Goal: Task Accomplishment & Management: Use online tool/utility

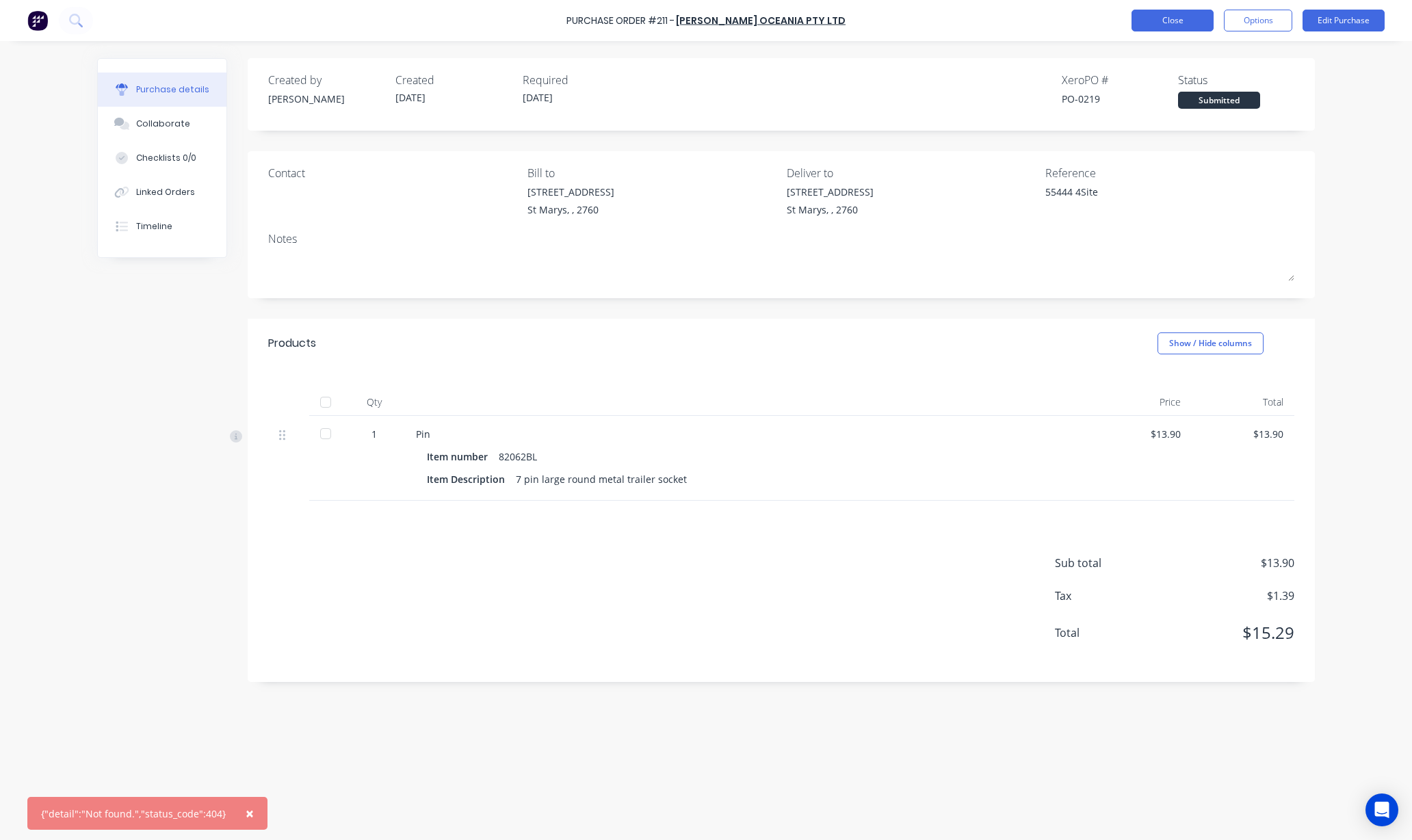
click at [1188, 20] on button "Close" at bounding box center [1172, 20] width 82 height 22
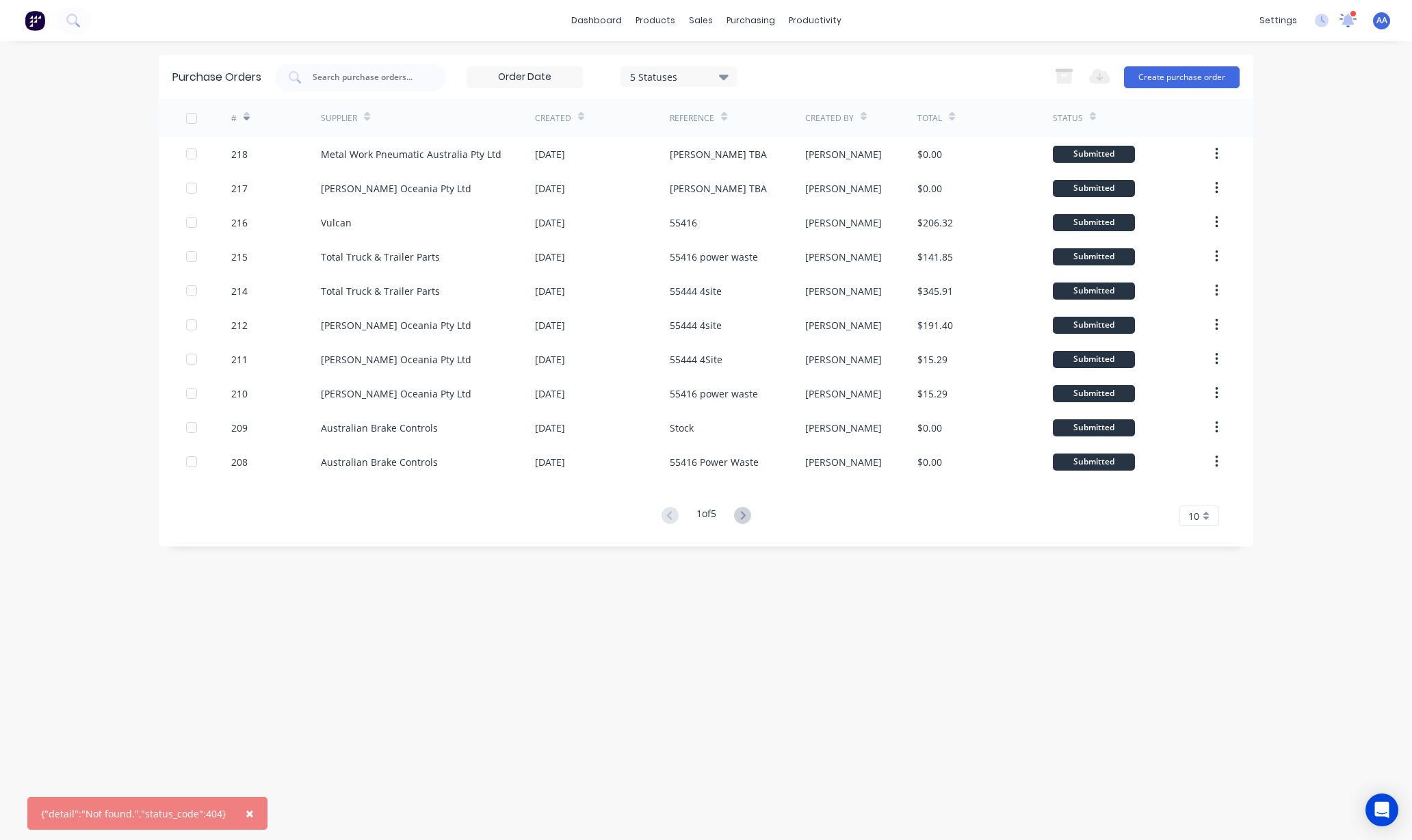
click at [1349, 11] on div at bounding box center [1348, 21] width 17 height 21
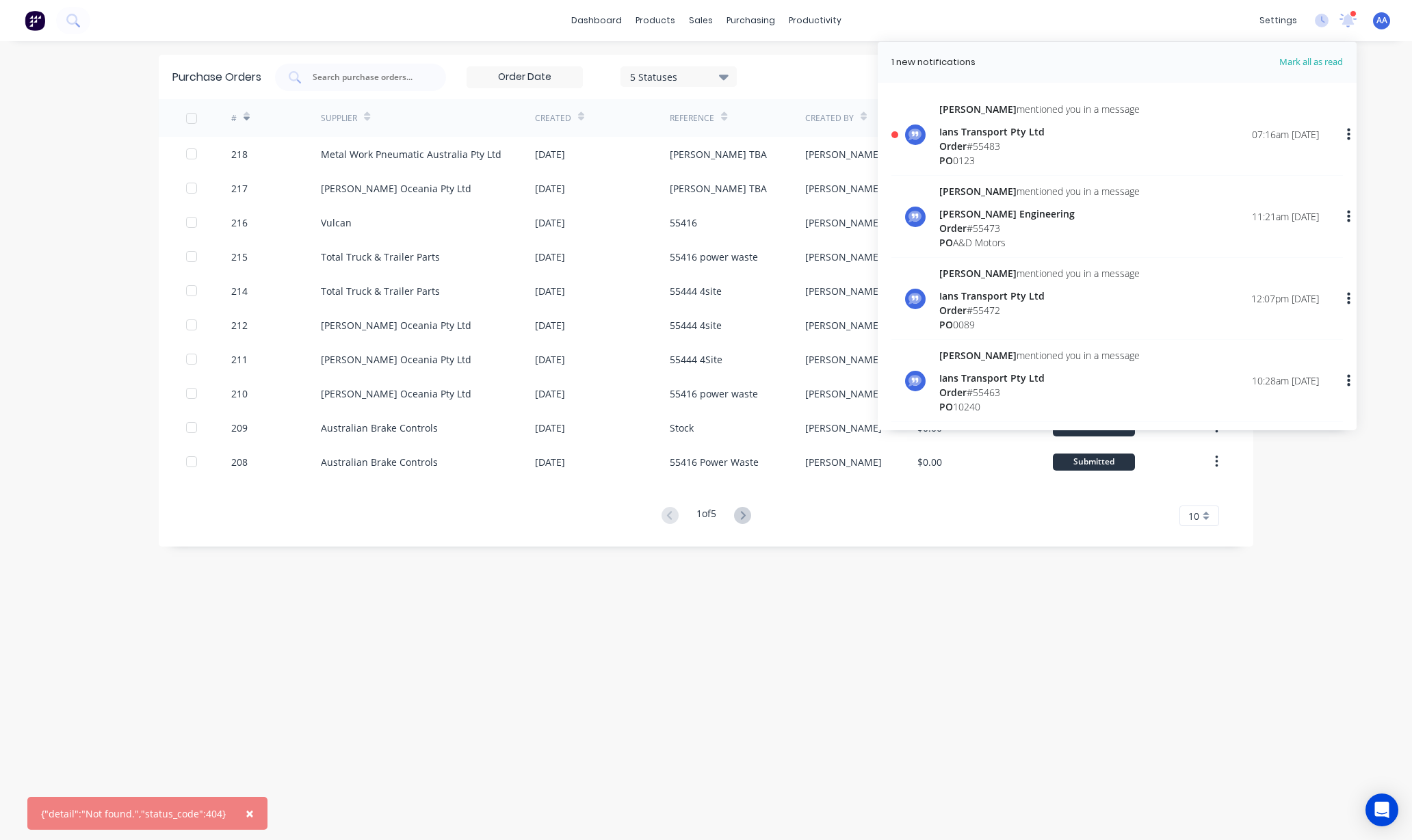
click at [104, 387] on div "× {"detail":"Not found.","status_code":404} dashboard products sales purchasing…" at bounding box center [706, 420] width 1412 height 840
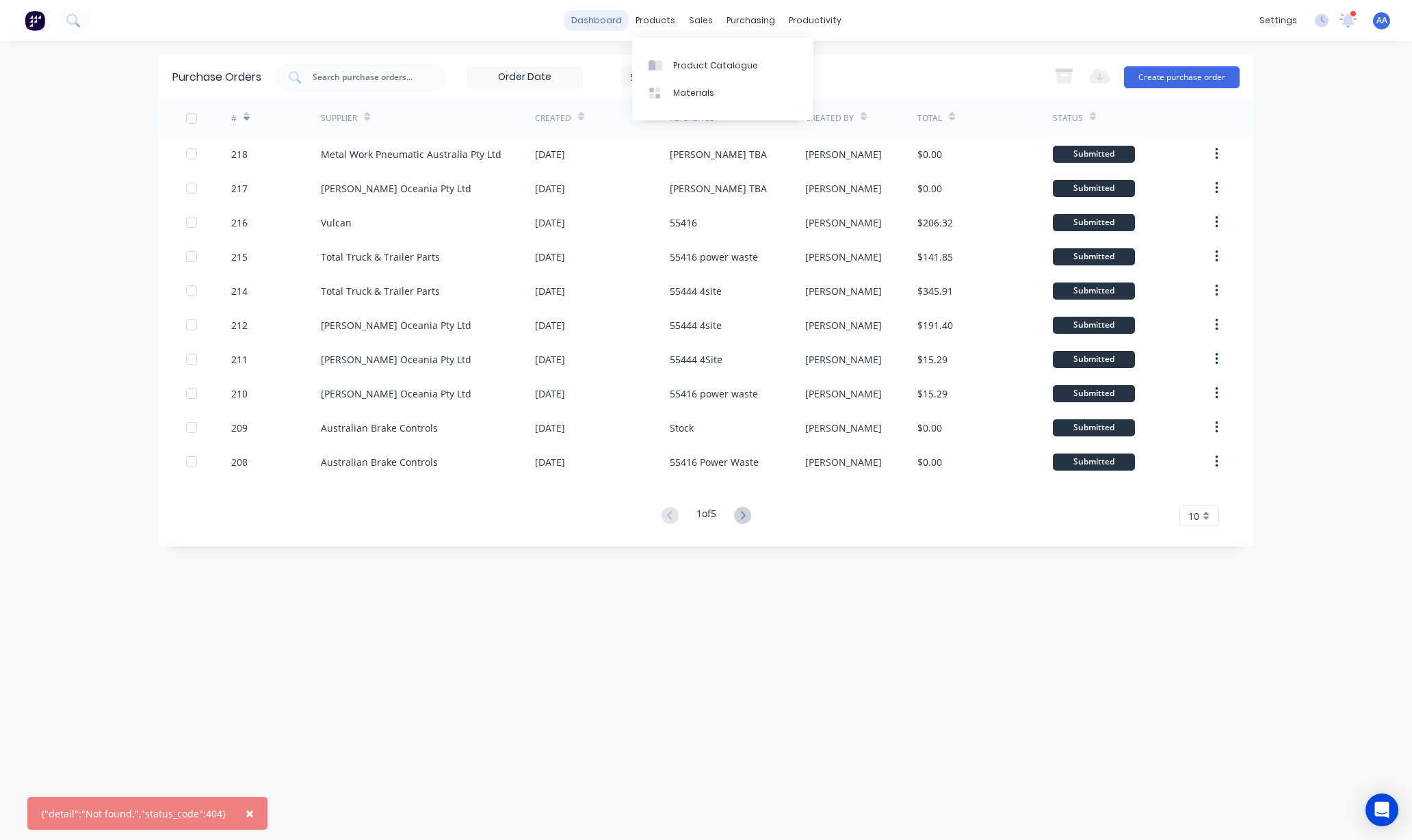
click at [601, 12] on link "dashboard" at bounding box center [597, 21] width 64 height 21
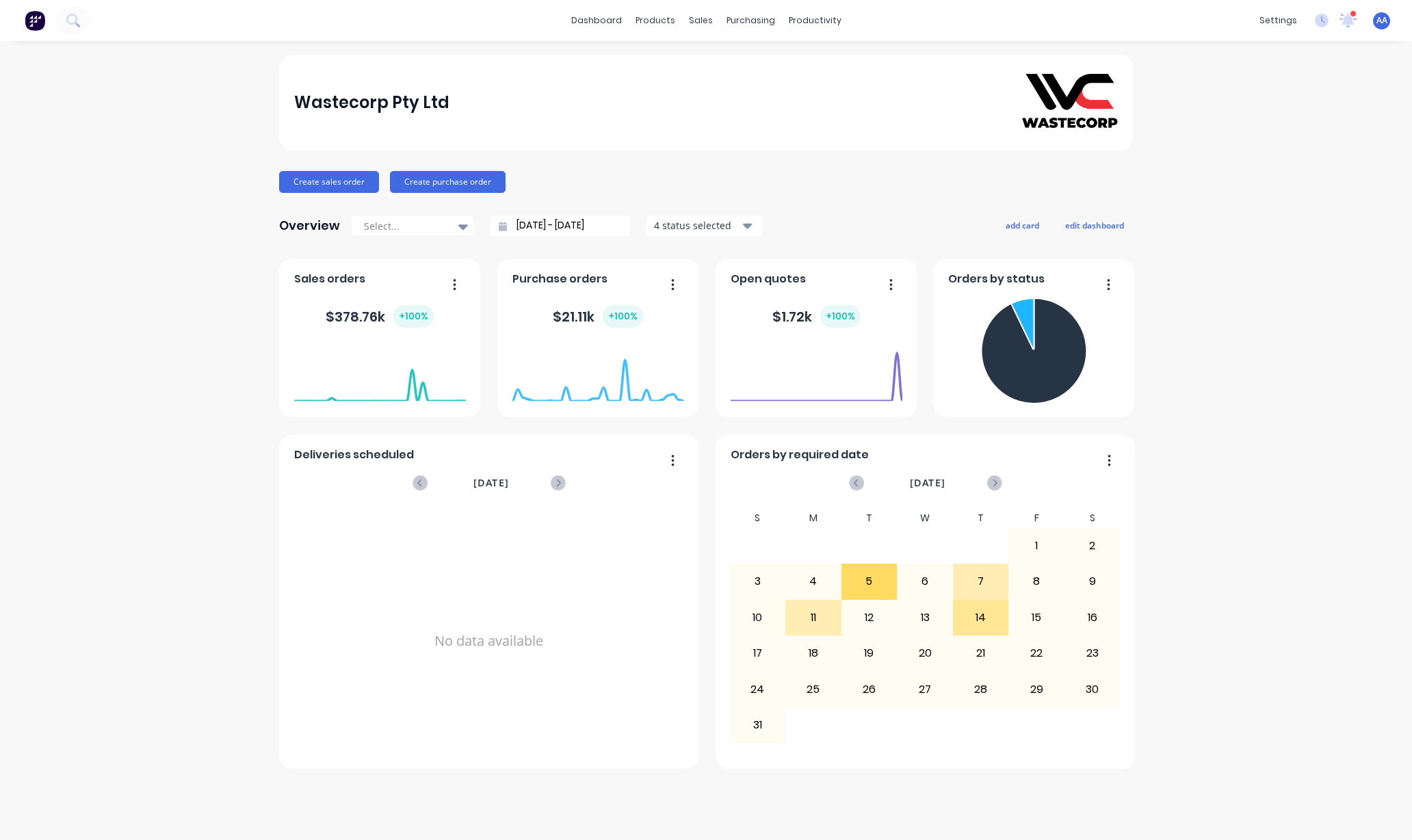
drag, startPoint x: 240, startPoint y: 56, endPoint x: 259, endPoint y: 4, distance: 55.4
click at [240, 56] on div "Wastecorp Pty Ltd Create sales order Create purchase order Overview Select... 1…" at bounding box center [706, 440] width 1412 height 772
click at [170, 323] on div "Wastecorp Pty Ltd Create sales order Create purchase order Overview Select... 1…" at bounding box center [706, 440] width 1412 height 772
click at [702, 15] on div "sales" at bounding box center [700, 21] width 38 height 21
drag, startPoint x: 731, startPoint y: 63, endPoint x: 699, endPoint y: 74, distance: 33.8
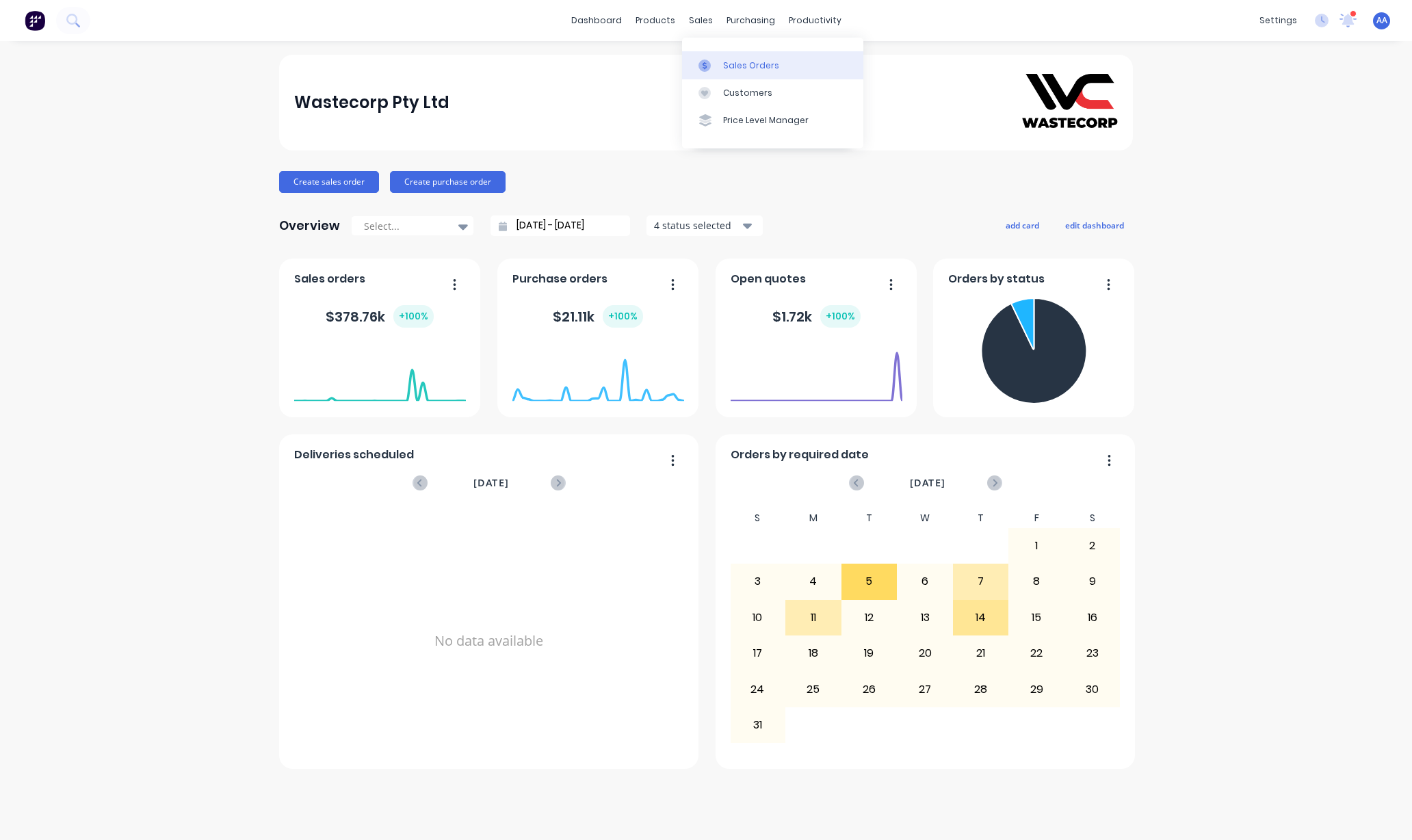
click at [731, 63] on div "Sales Orders" at bounding box center [751, 65] width 56 height 12
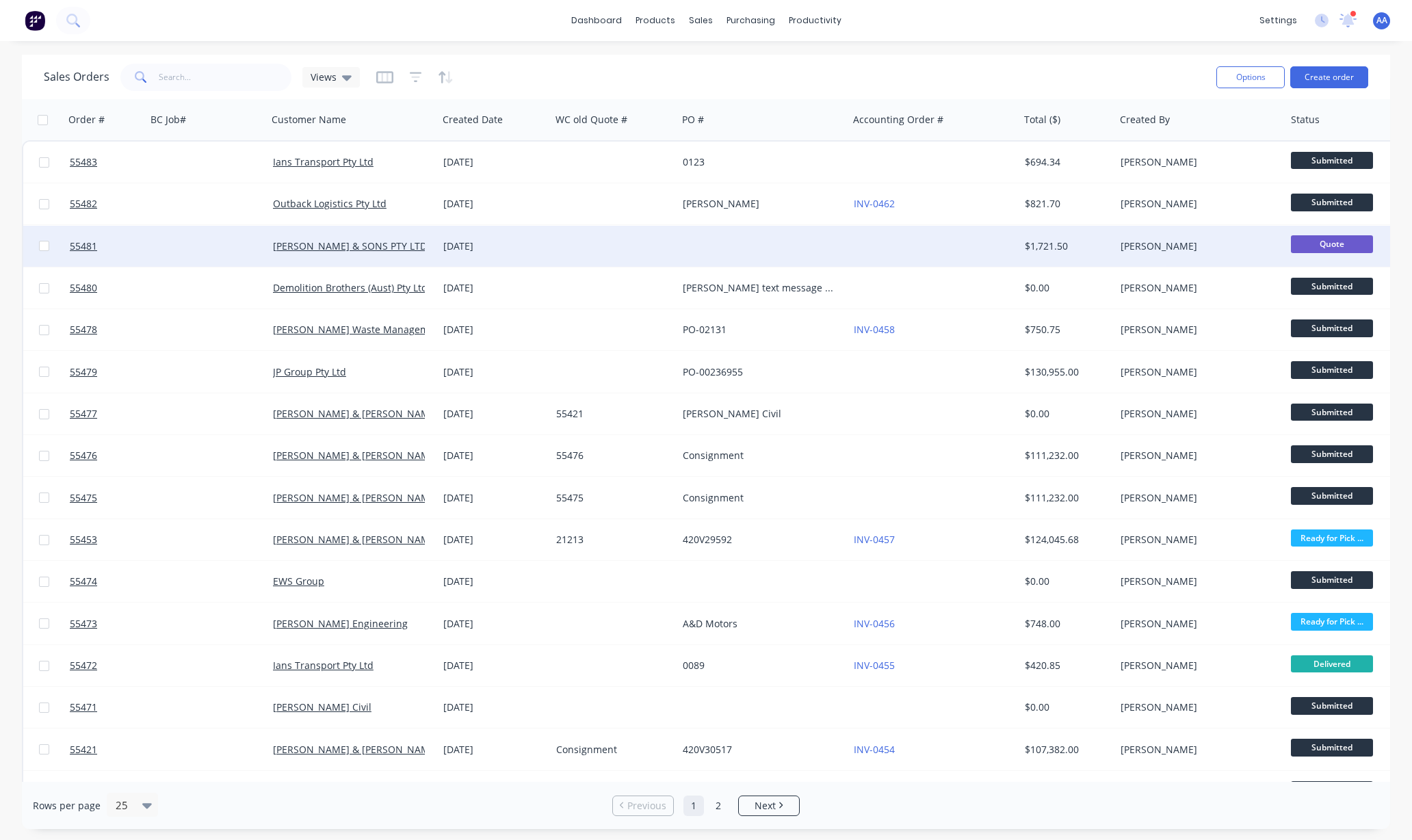
click at [195, 240] on div at bounding box center [207, 246] width 121 height 41
click at [80, 249] on span "55481" at bounding box center [84, 246] width 27 height 14
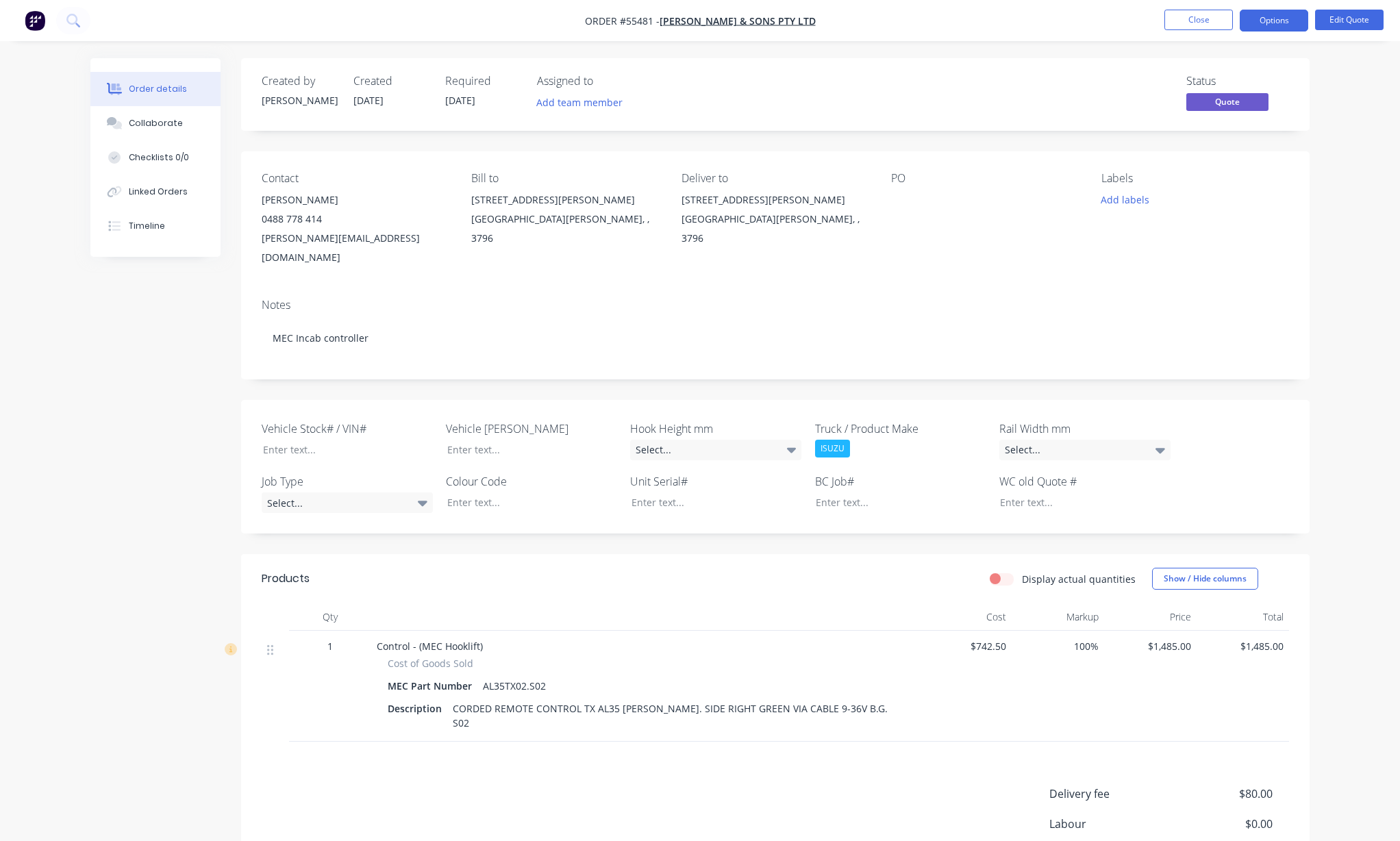
drag, startPoint x: 114, startPoint y: 356, endPoint x: 91, endPoint y: 369, distance: 26.4
click at [114, 356] on div "Created by Lyle Created 14/08/25 Required 14/08/25 Assigned to Add team member …" at bounding box center [700, 536] width 1219 height 957
click at [193, 409] on div "Created by Lyle Created 14/08/25 Required 14/08/25 Assigned to Add team member …" at bounding box center [700, 536] width 1219 height 957
click at [99, 422] on div "Created by Lyle Created 14/08/25 Required 14/08/25 Assigned to Add team member …" at bounding box center [700, 536] width 1219 height 957
click at [1268, 19] on button "Options" at bounding box center [1274, 20] width 68 height 22
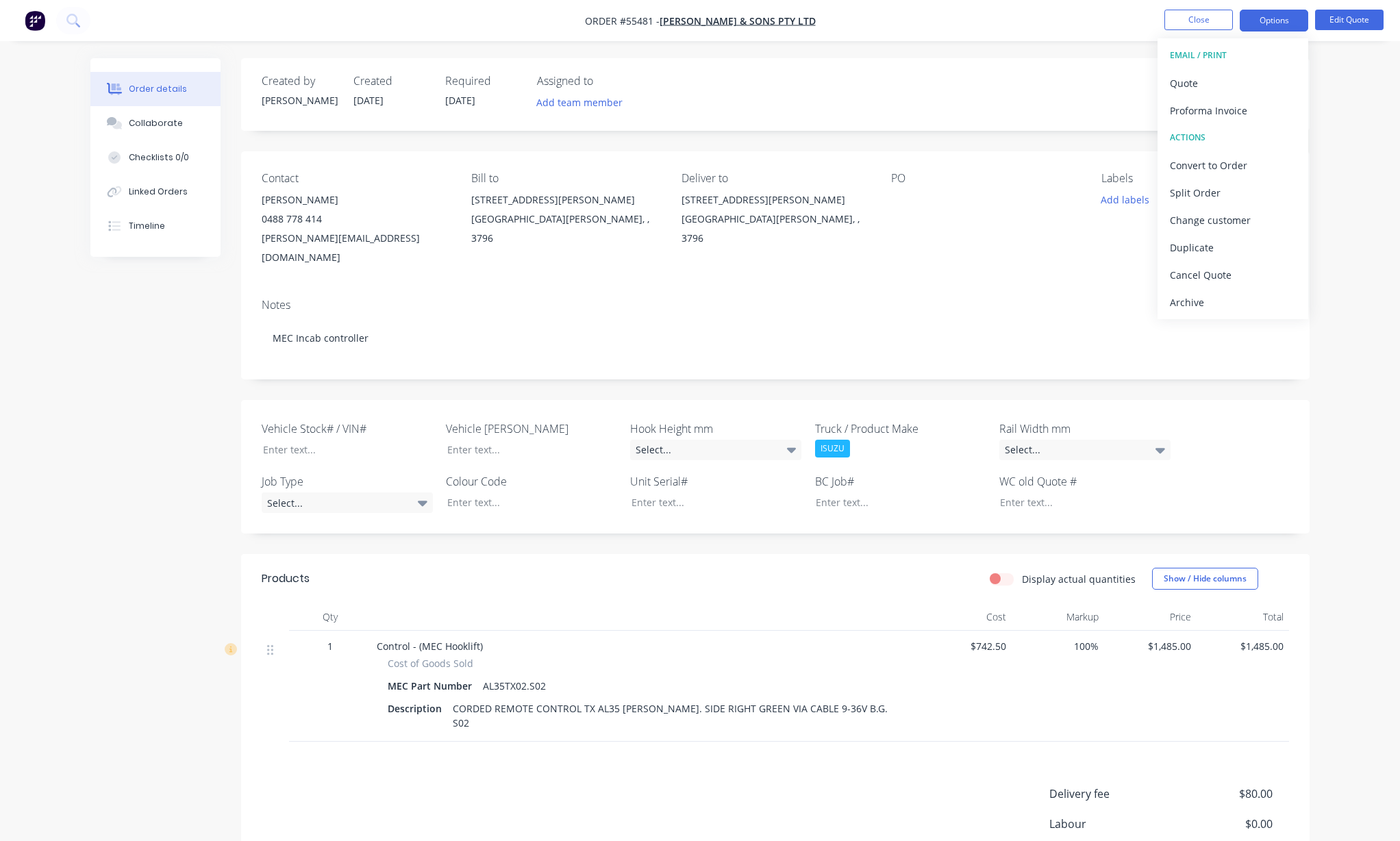
click at [1329, 97] on div "Order details Collaborate Checklists 0/0 Linked Orders Timeline Order details C…" at bounding box center [700, 508] width 1400 height 1016
click at [1285, 18] on button "Options" at bounding box center [1274, 20] width 68 height 22
click at [1238, 159] on div "Convert to Order" at bounding box center [1233, 165] width 126 height 20
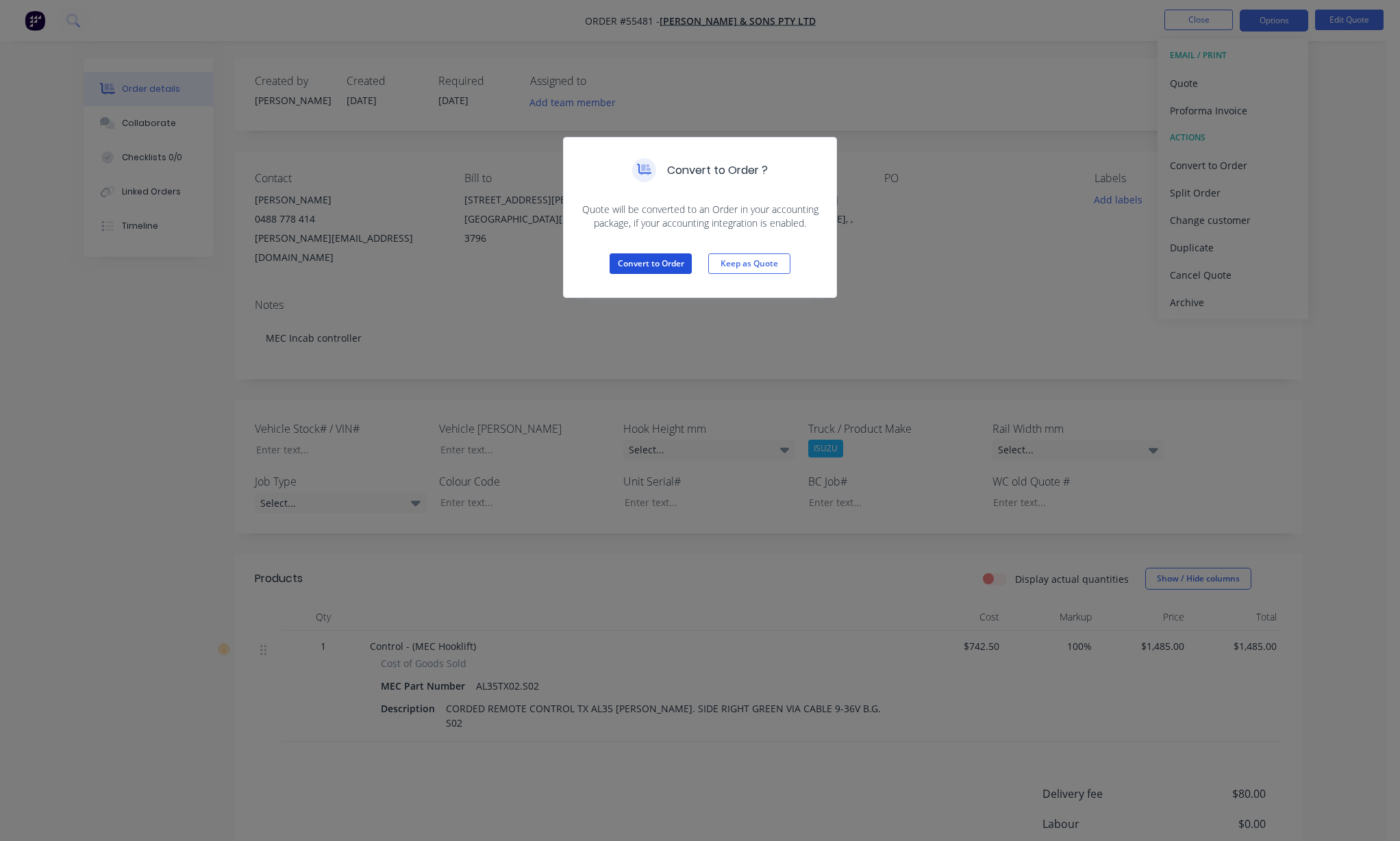
click at [652, 256] on button "Convert to Order" at bounding box center [650, 264] width 82 height 21
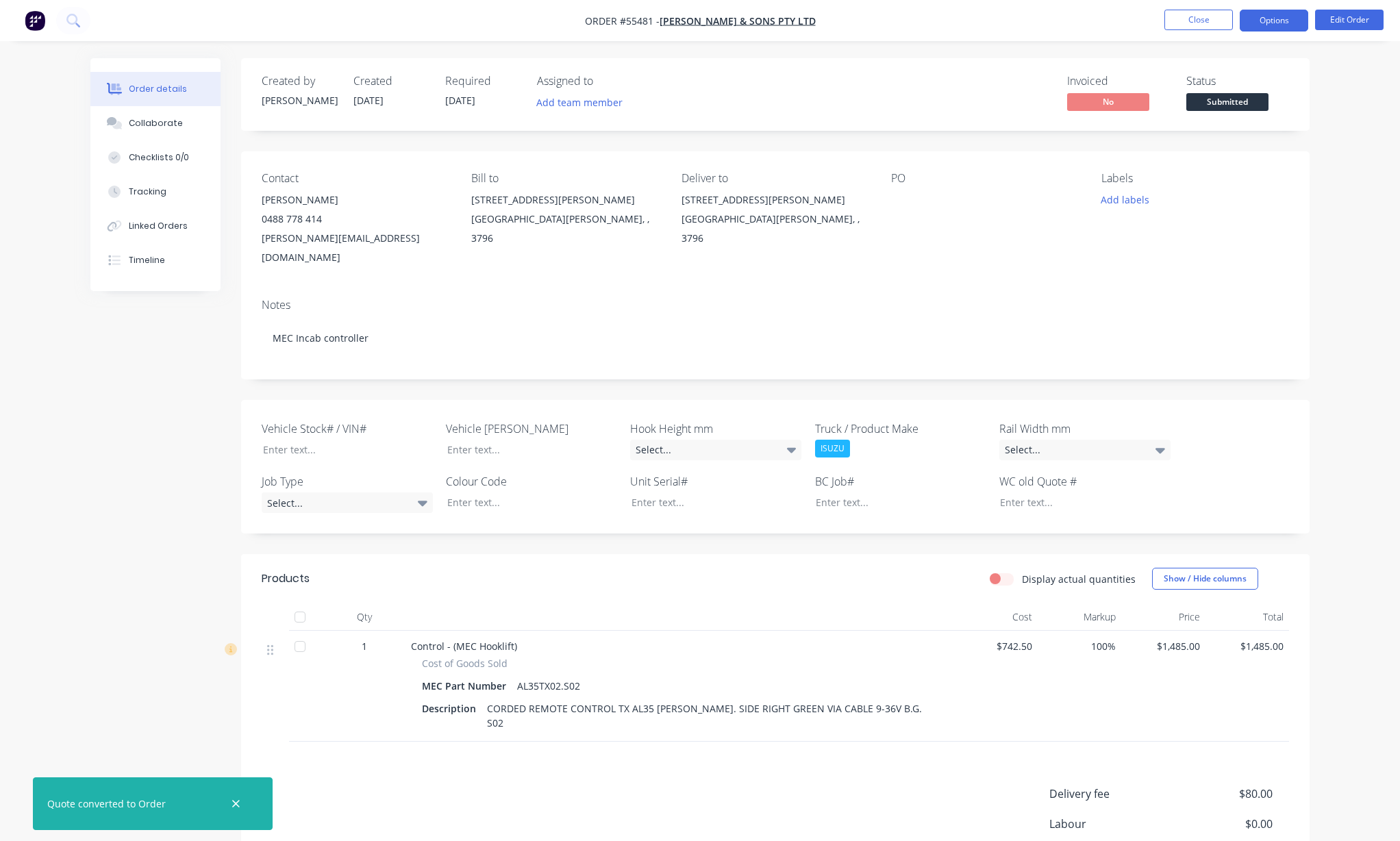
click at [1274, 25] on button "Options" at bounding box center [1274, 20] width 68 height 22
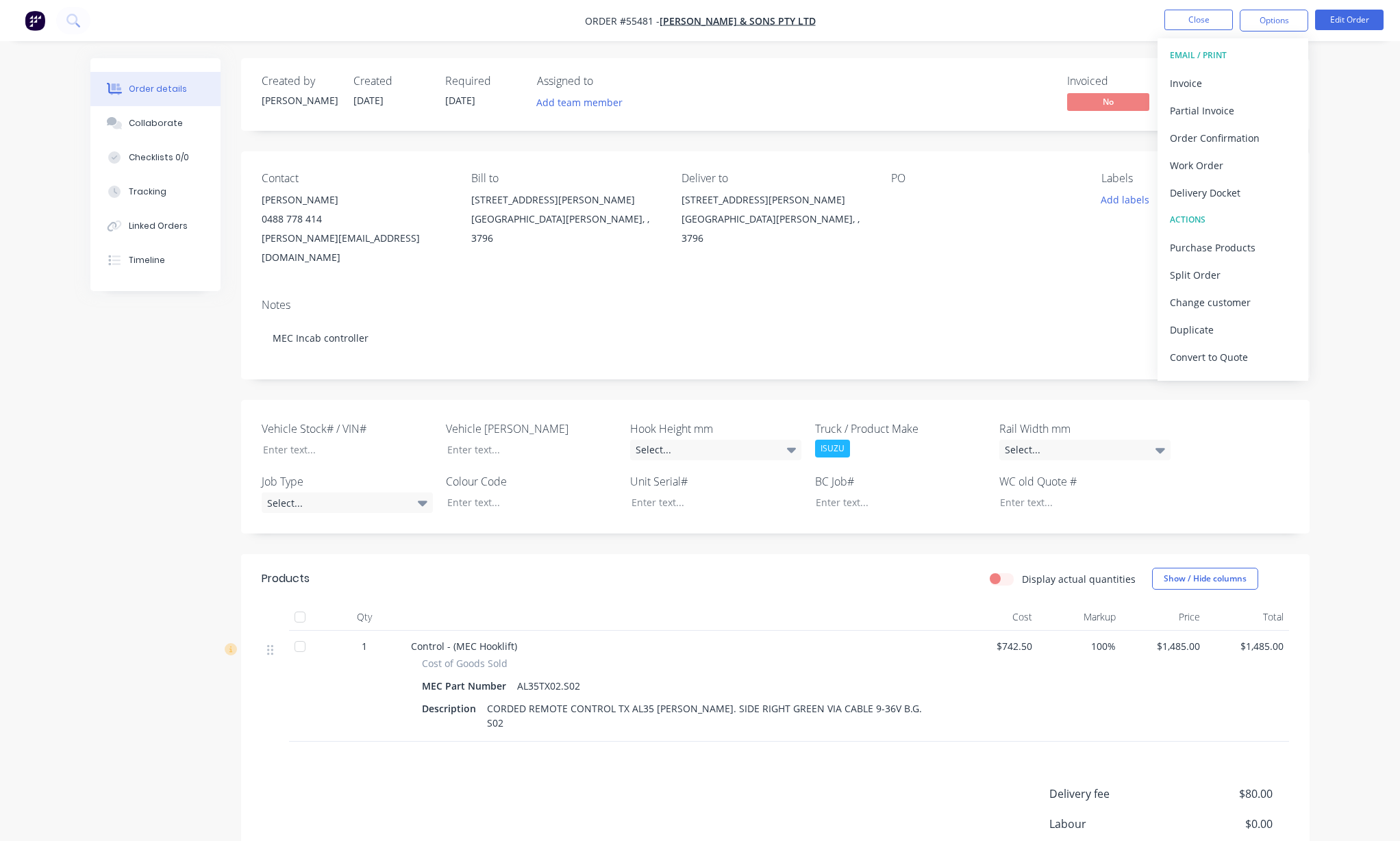
click at [968, 94] on div "Invoiced No Status Submitted" at bounding box center [981, 94] width 615 height 39
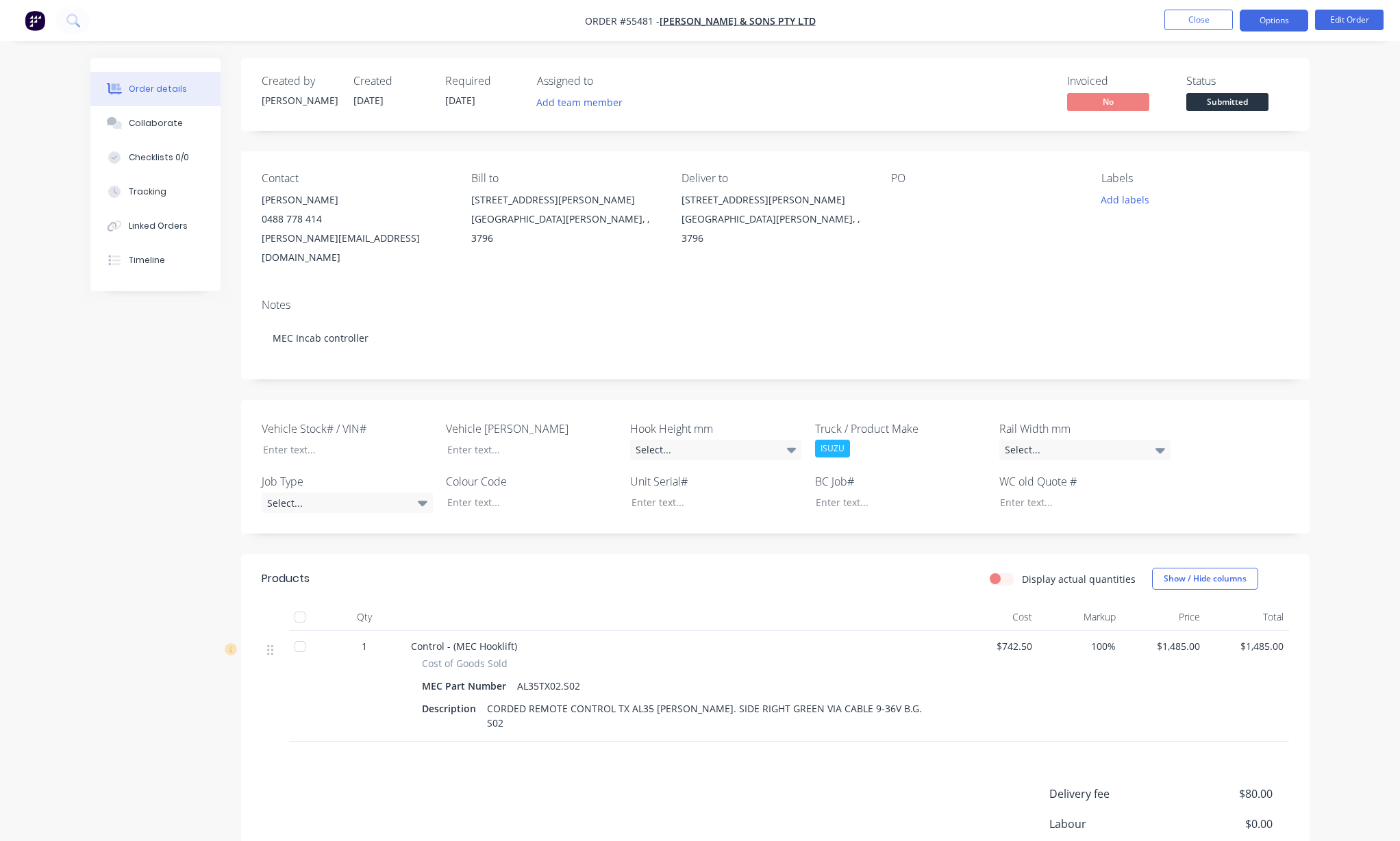
click at [1267, 27] on button "Options" at bounding box center [1274, 20] width 68 height 22
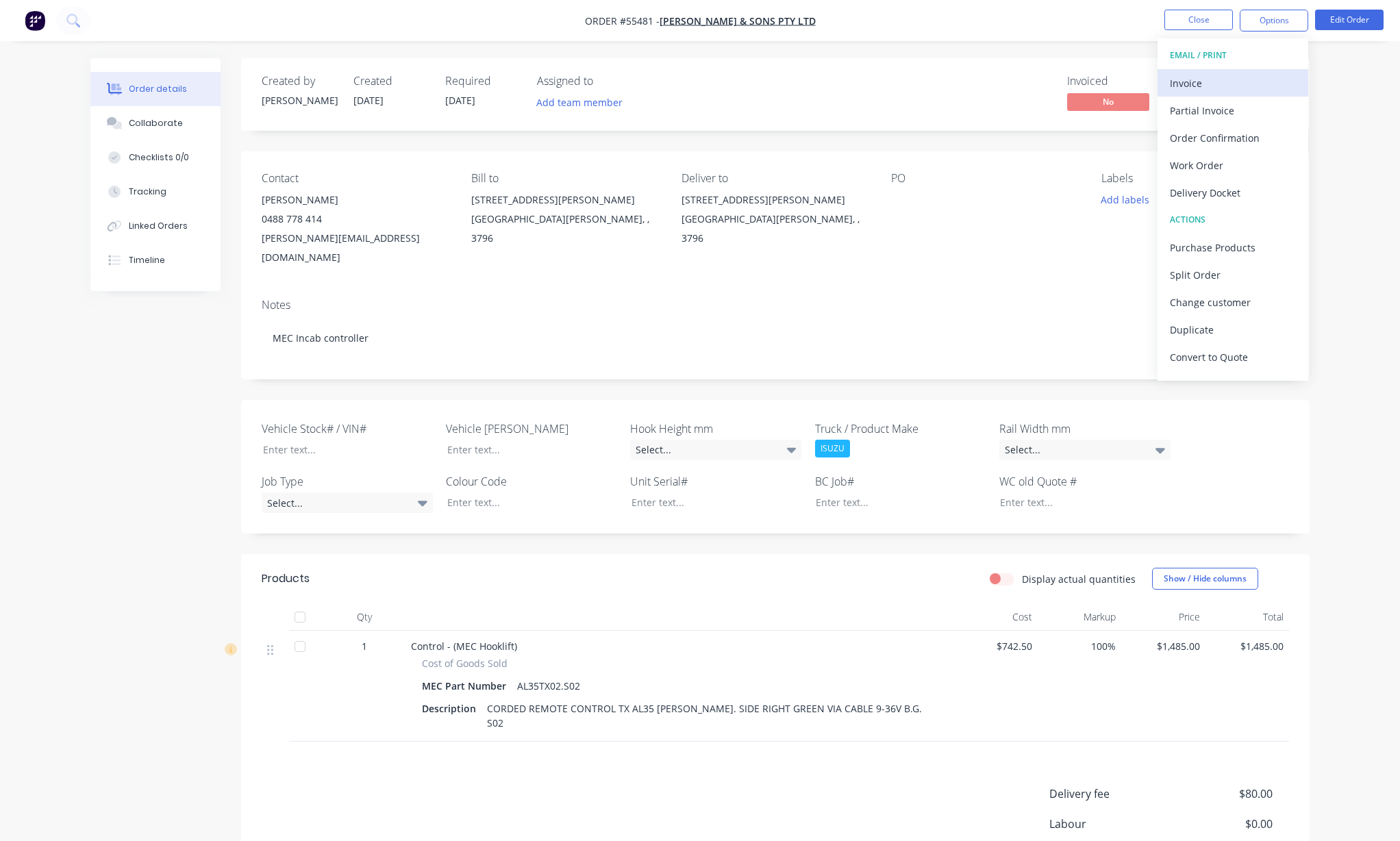
click at [1208, 83] on div "Invoice" at bounding box center [1233, 83] width 126 height 20
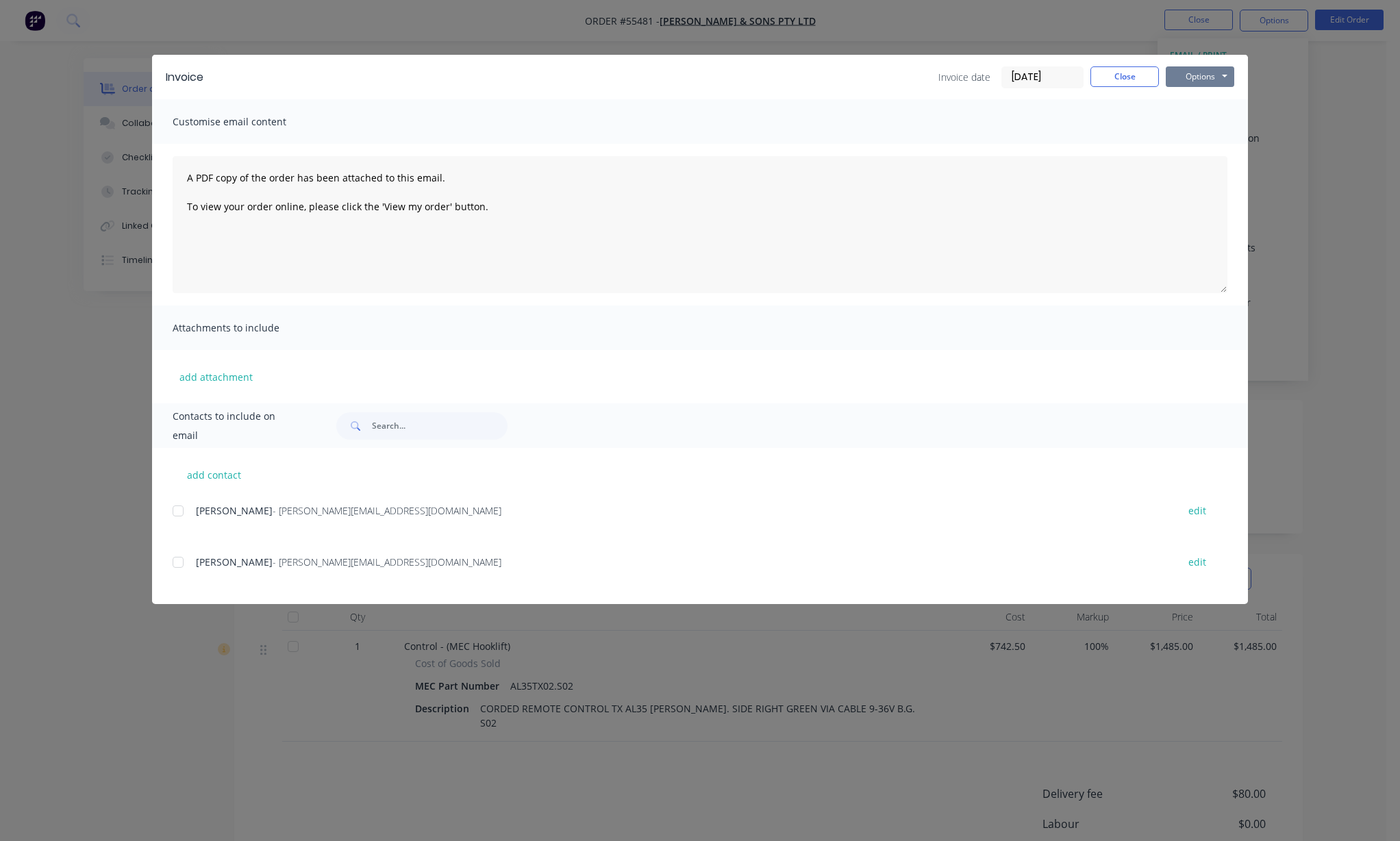
click at [1196, 78] on button "Options" at bounding box center [1200, 77] width 68 height 21
click at [1182, 126] on button "Print" at bounding box center [1209, 124] width 88 height 23
click at [1107, 72] on button "Close" at bounding box center [1124, 77] width 68 height 21
